Goal: Information Seeking & Learning: Check status

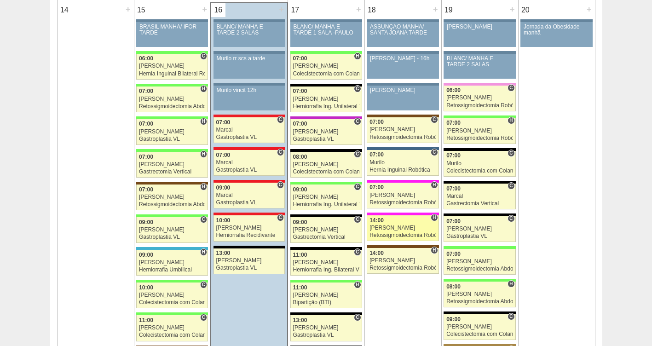
scroll to position [921, 0]
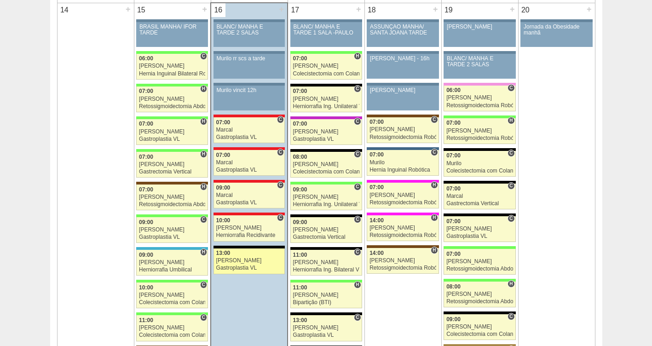
click at [230, 261] on div "[PERSON_NAME]" at bounding box center [249, 261] width 66 height 6
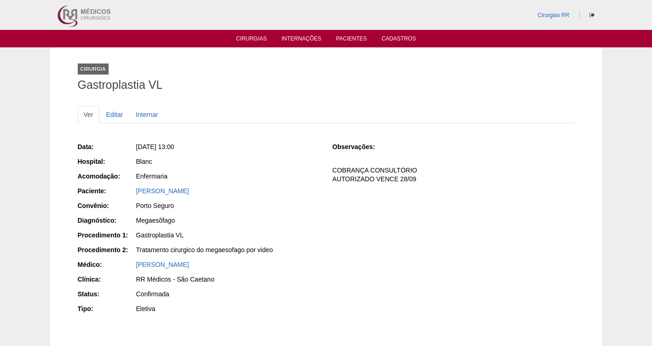
drag, startPoint x: 260, startPoint y: 195, endPoint x: 129, endPoint y: 194, distance: 131.2
click at [129, 194] on div "Paciente: DAYANE GOMES DE OLIVEIRA" at bounding box center [199, 192] width 242 height 12
copy div "Paciente: DAYANE GOMES DE OLIVEIRA"
click at [301, 187] on div "DAYANE GOMES DE OLIVEIRA" at bounding box center [228, 190] width 184 height 9
drag, startPoint x: 249, startPoint y: 190, endPoint x: 118, endPoint y: 195, distance: 130.8
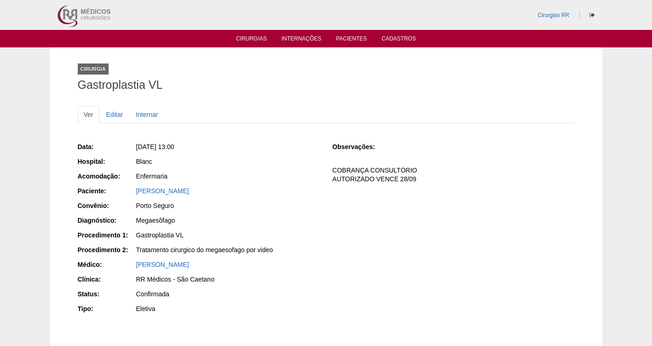
click at [118, 195] on div "Paciente: DAYANE GOMES DE OLIVEIRA" at bounding box center [199, 192] width 242 height 12
copy div "Paciente: DAYANE GOMES DE OLIVEIRA"
click at [167, 188] on link "[PERSON_NAME]" at bounding box center [162, 190] width 53 height 7
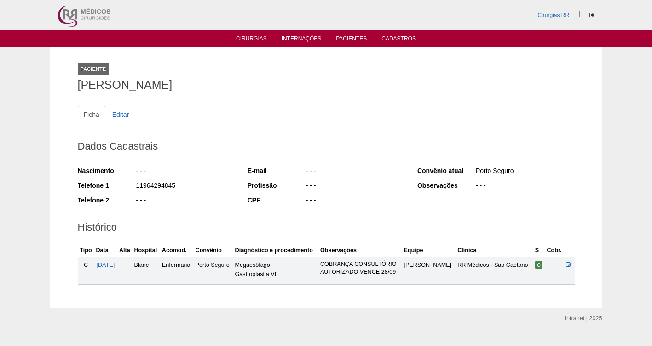
drag, startPoint x: 198, startPoint y: 82, endPoint x: 48, endPoint y: 91, distance: 150.8
click at [48, 91] on div "Paciente DAYANE GOMES DE OLIVEIRA Ficha Editar Dados Cadastrais Nascimento - - …" at bounding box center [326, 177] width 652 height 261
click at [118, 116] on link "Editar" at bounding box center [120, 114] width 29 height 17
click at [113, 265] on span "[DATE]" at bounding box center [106, 265] width 18 height 6
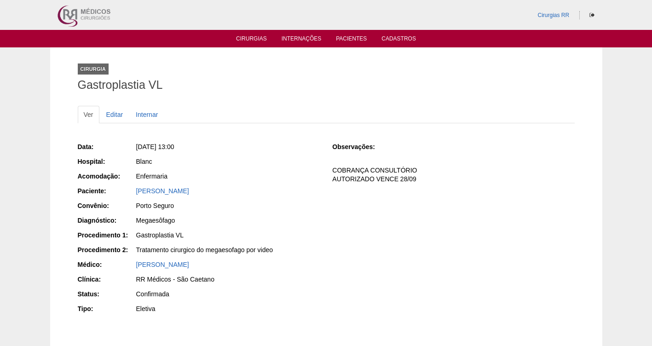
click at [252, 194] on div "[PERSON_NAME]" at bounding box center [228, 190] width 184 height 9
drag, startPoint x: 266, startPoint y: 190, endPoint x: 128, endPoint y: 193, distance: 138.1
click at [128, 193] on div "Paciente: DAYANE GOMES DE OLIVEIRA" at bounding box center [199, 192] width 242 height 12
copy div "Paciente: DAYANE GOMES DE OLIVEIRA"
click at [248, 38] on link "Cirurgias" at bounding box center [251, 39] width 31 height 8
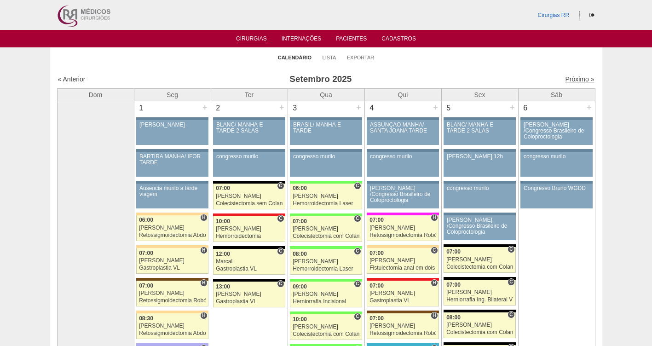
click at [565, 79] on link "Próximo »" at bounding box center [579, 78] width 29 height 7
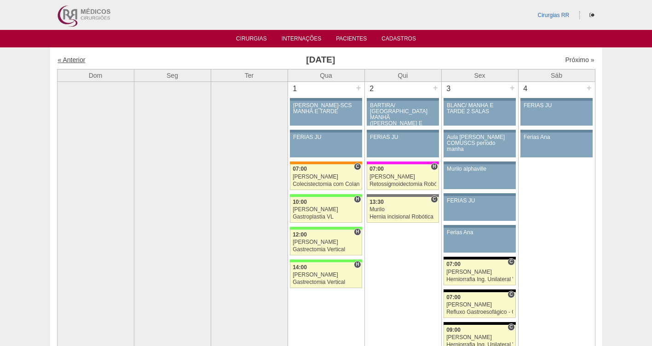
click at [75, 61] on link "« Anterior" at bounding box center [72, 59] width 28 height 7
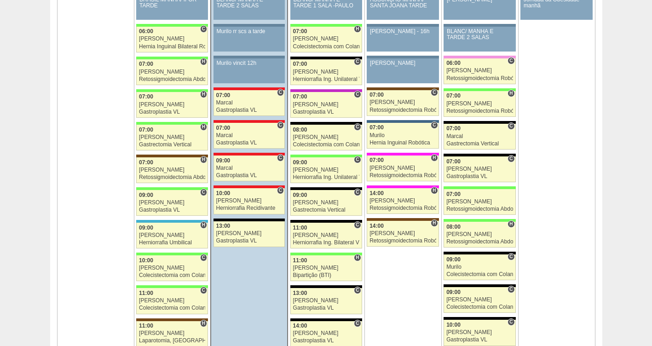
scroll to position [933, 0]
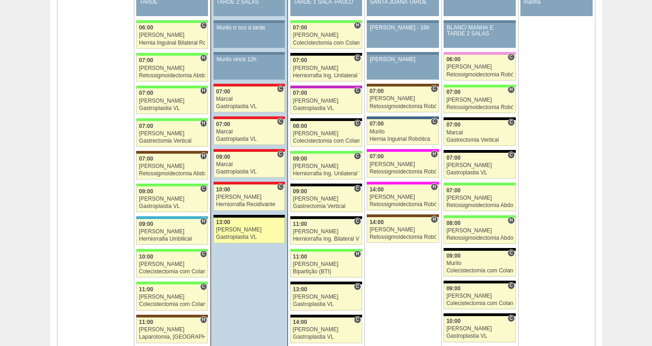
click at [220, 235] on div "Gastroplastia VL" at bounding box center [249, 237] width 66 height 6
